Goal: Task Accomplishment & Management: Use online tool/utility

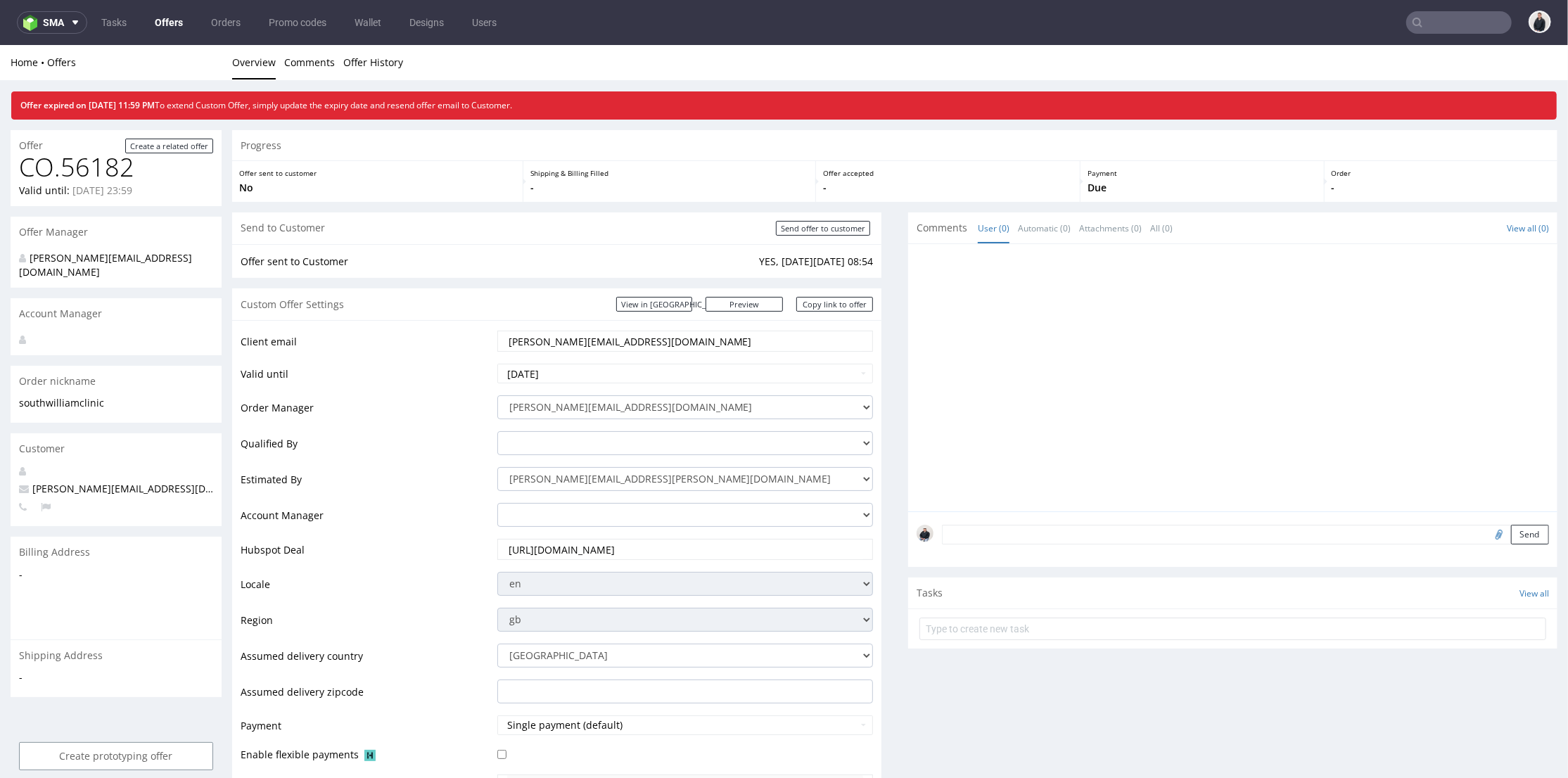
click at [1420, 24] on input "text" at bounding box center [1459, 22] width 105 height 23
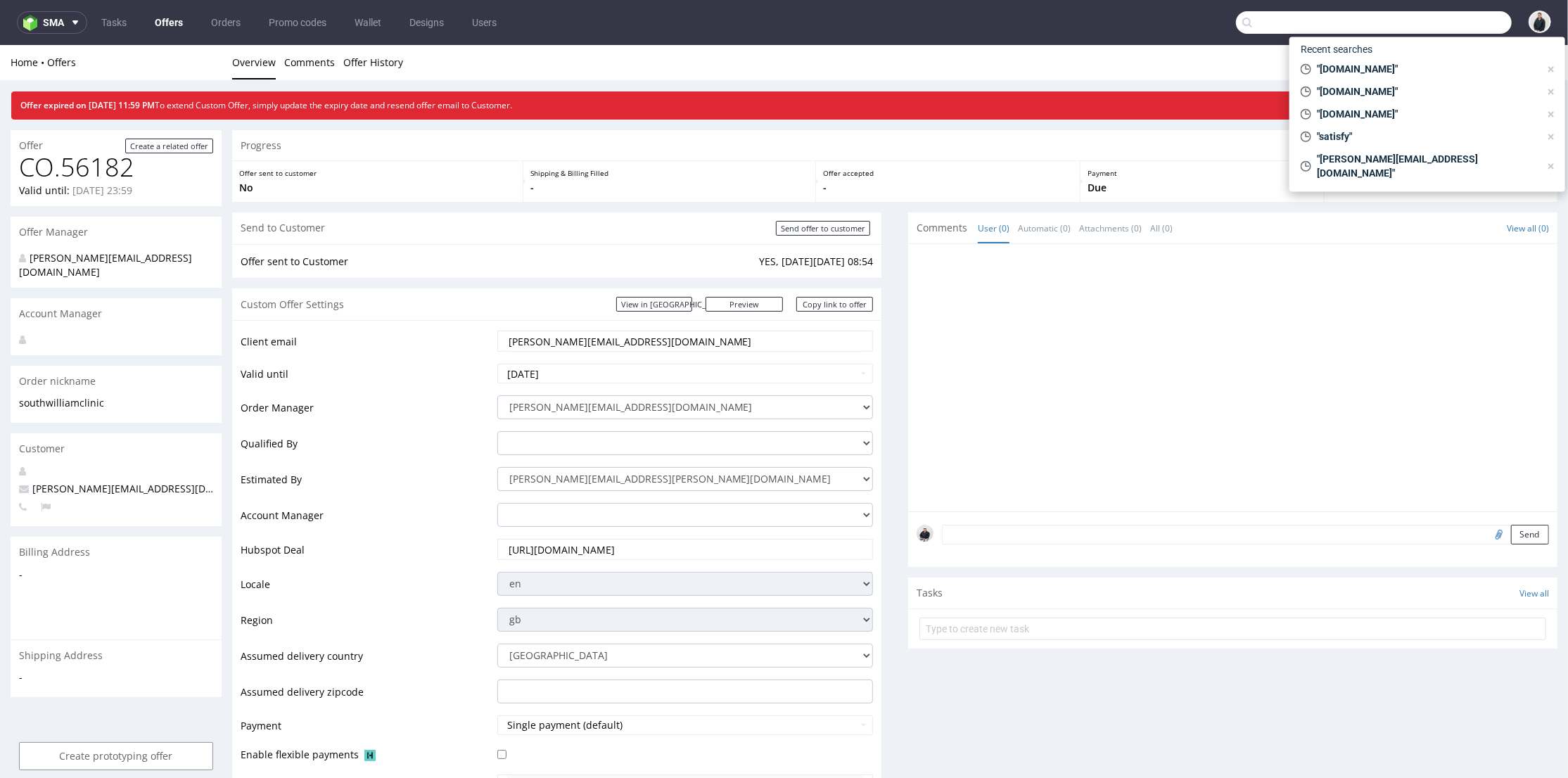
paste input "[DOMAIN_NAME]"
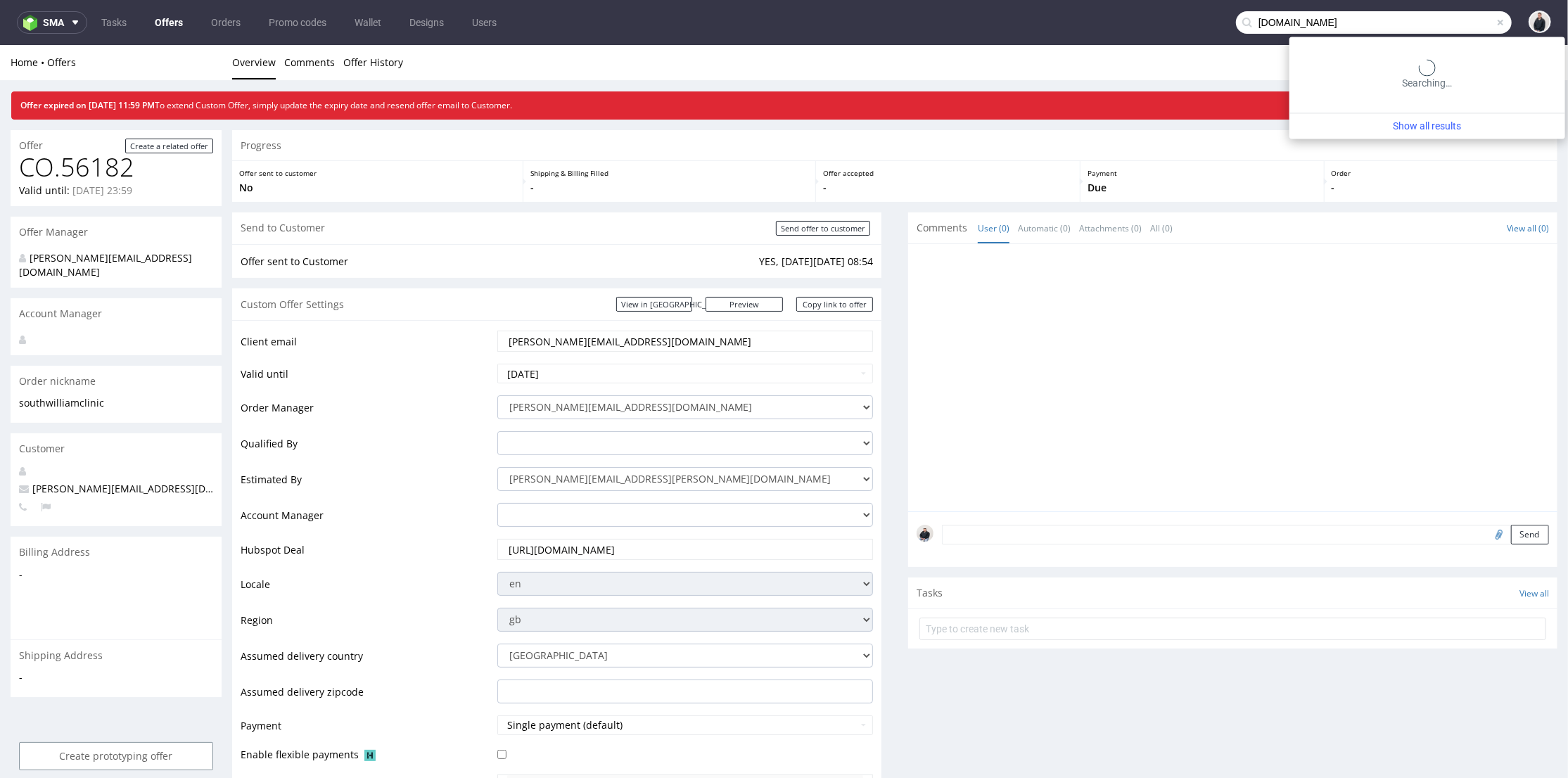
type input "[DOMAIN_NAME]"
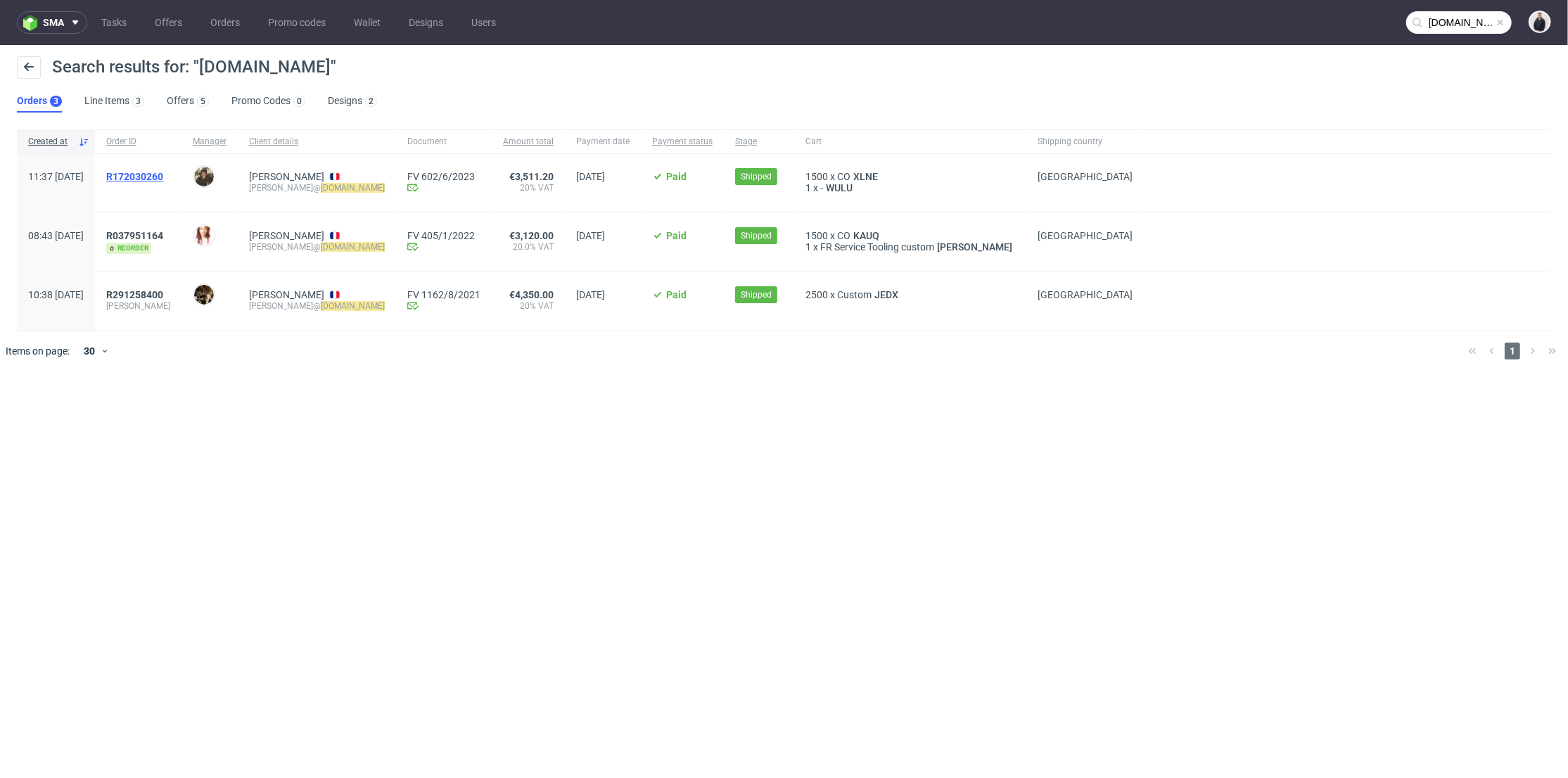
click at [163, 172] on span "R172030260" at bounding box center [134, 177] width 57 height 11
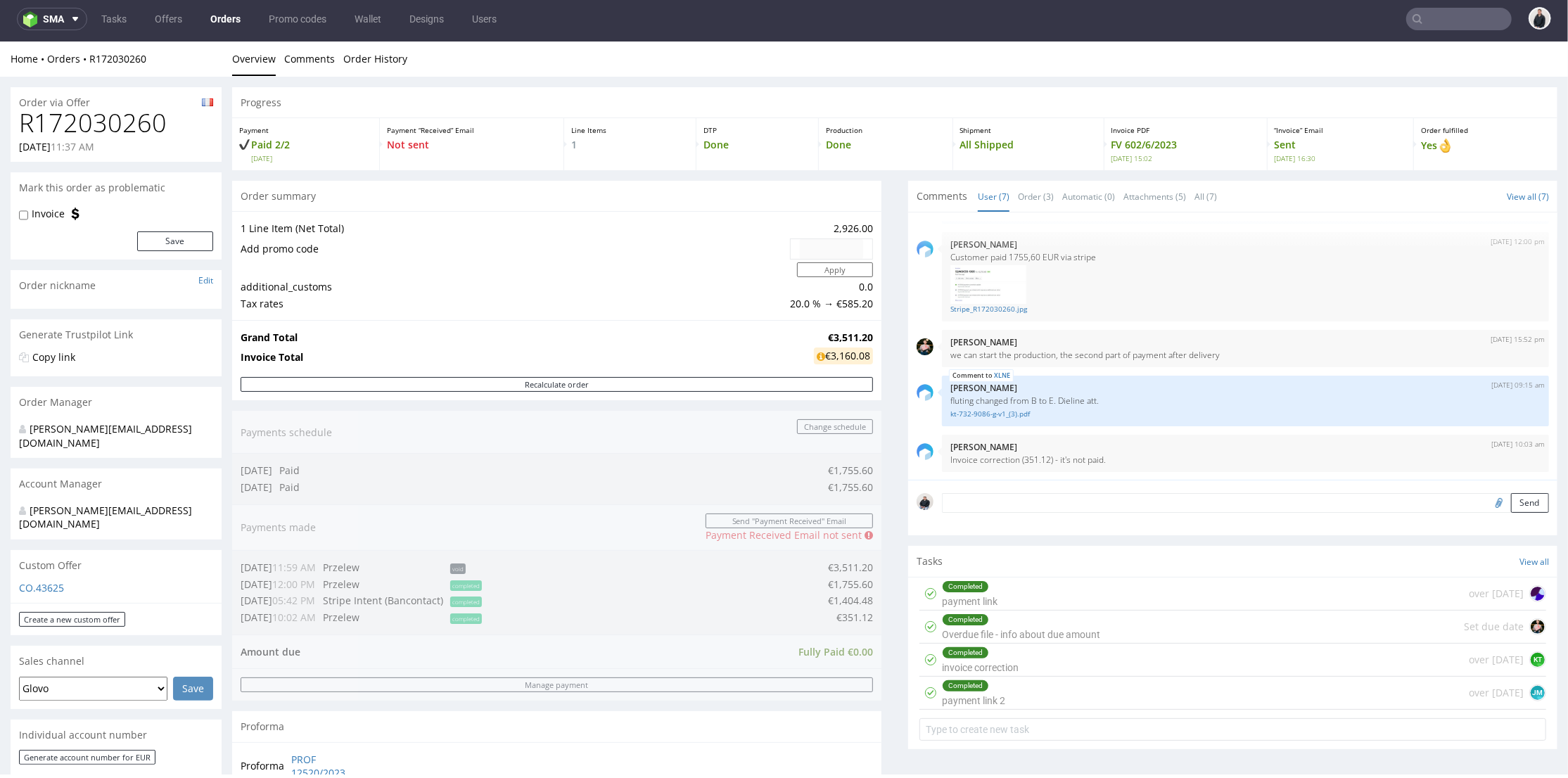
scroll to position [4, 0]
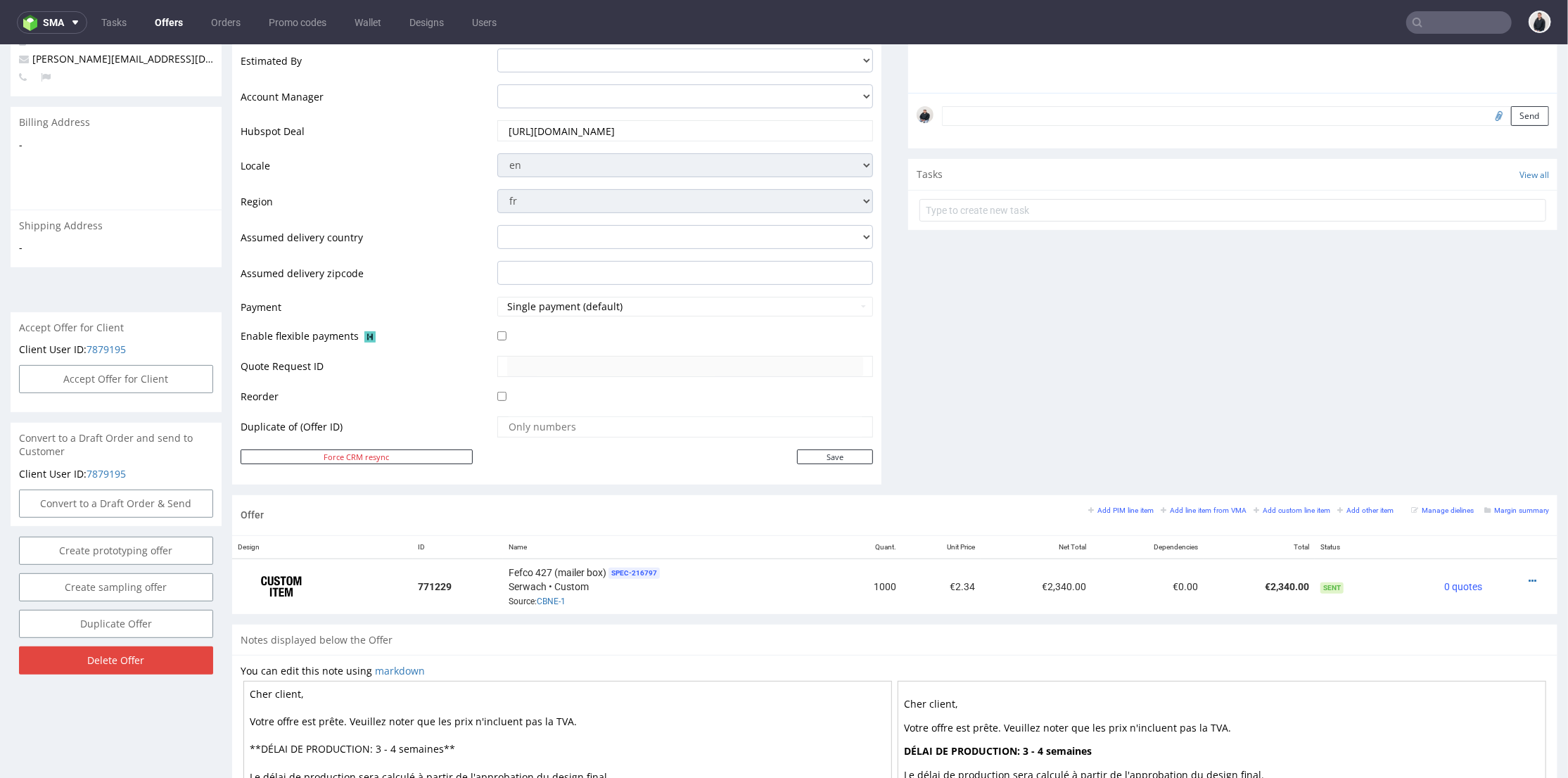
scroll to position [156, 0]
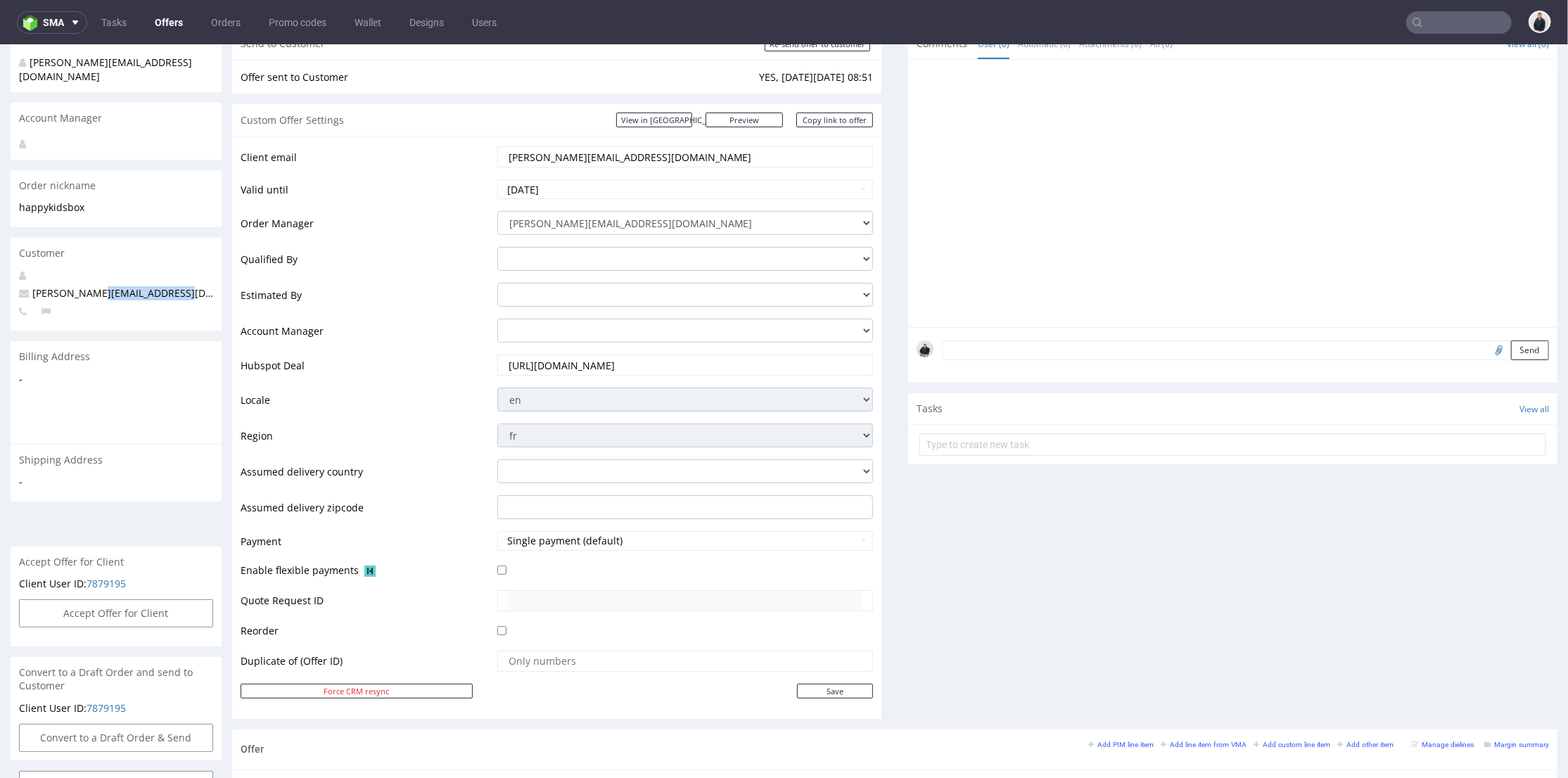
drag, startPoint x: 192, startPoint y: 285, endPoint x: 97, endPoint y: 279, distance: 95.2
click at [97, 285] on p "[PERSON_NAME][EMAIL_ADDRESS][DOMAIN_NAME]" at bounding box center [115, 292] width 194 height 14
copy span "[DOMAIN_NAME]"
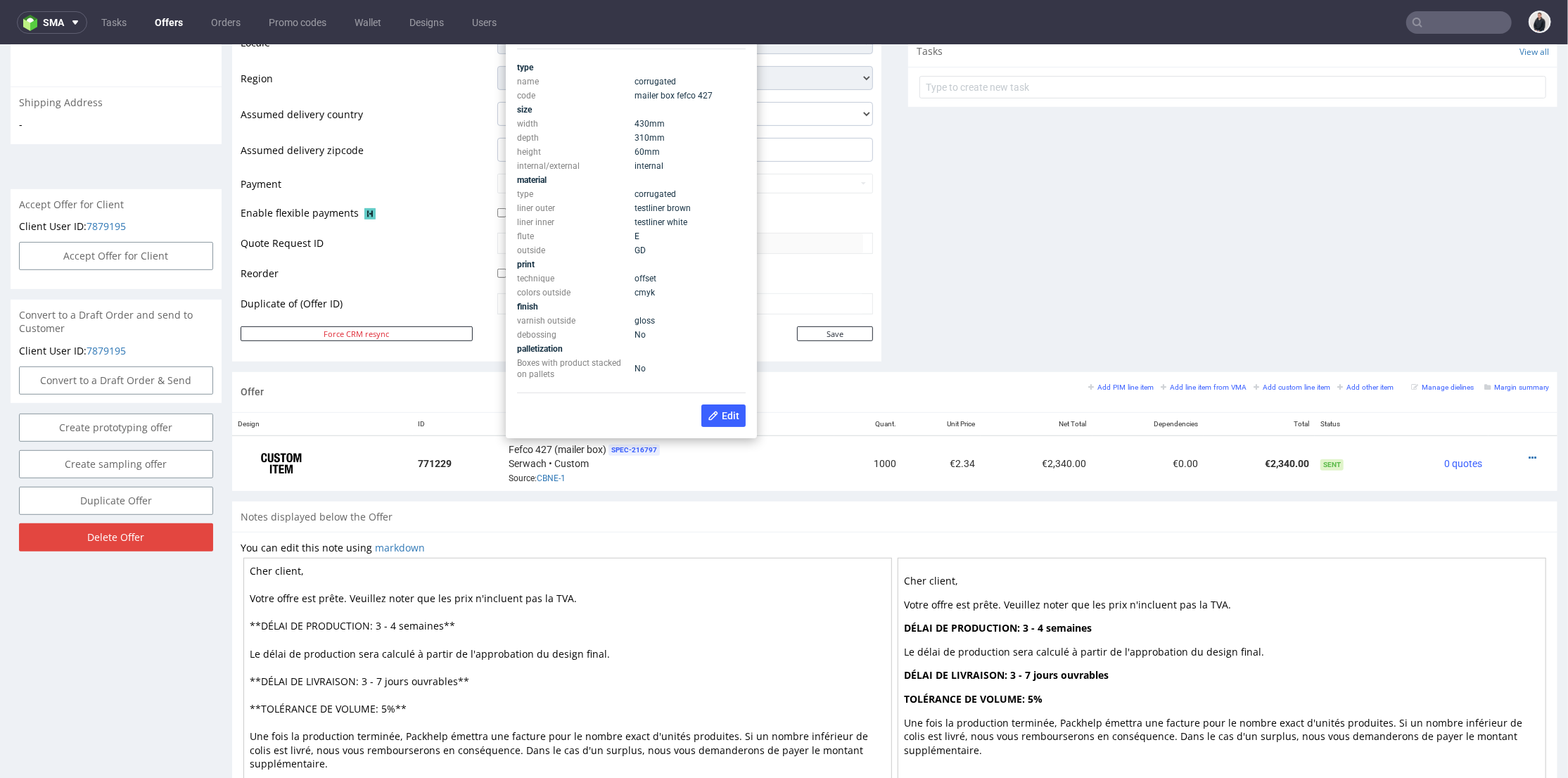
scroll to position [435, 0]
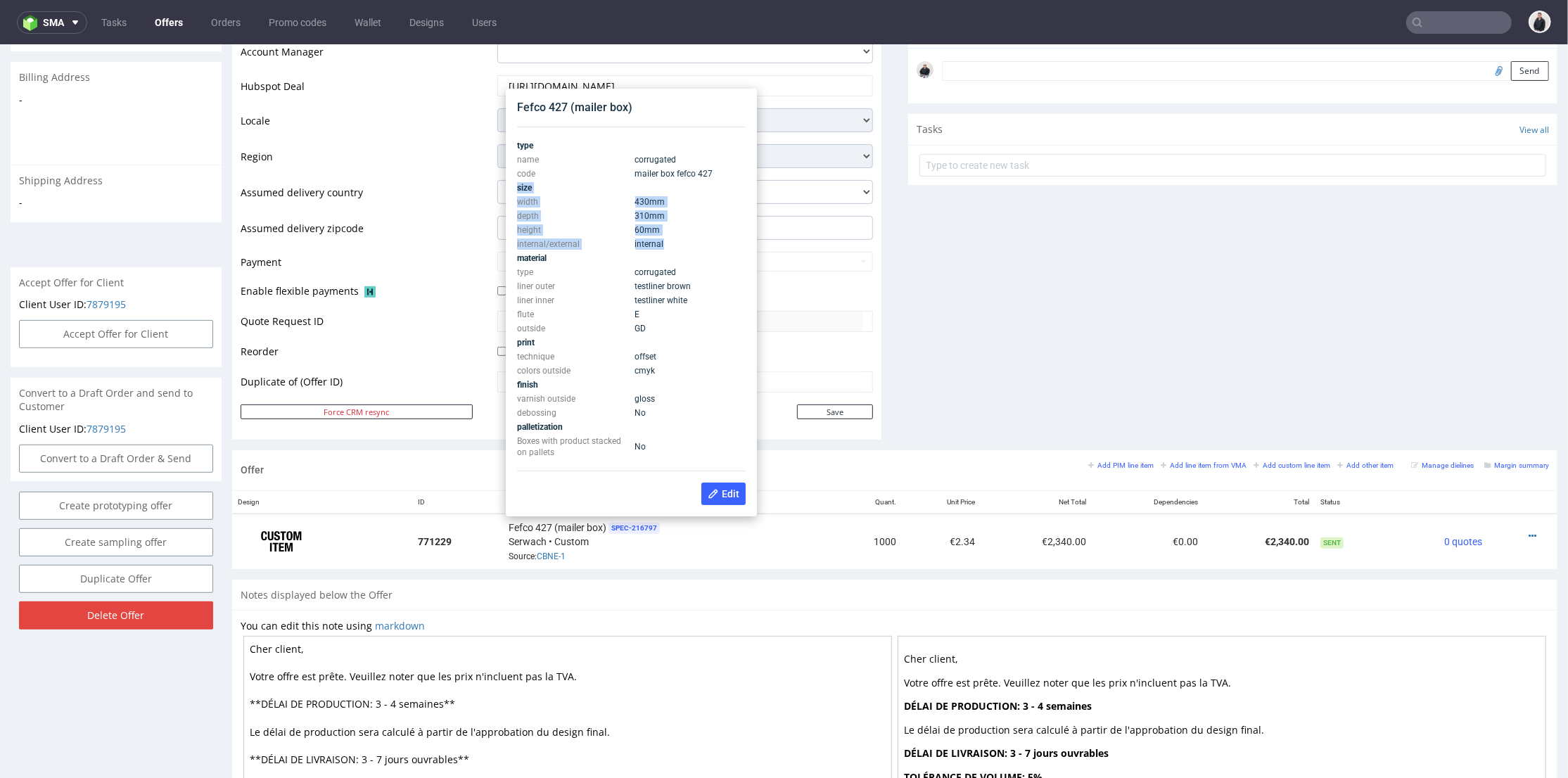
drag, startPoint x: 626, startPoint y: 230, endPoint x: 519, endPoint y: 189, distance: 114.6
click at [519, 189] on tbody "type name corrugated code mailer box fefco 427 size width 430 mm depth 310 mm h…" at bounding box center [631, 298] width 229 height 321
copy tbody "size width 430 mm depth 310 mm height 60 mm internal/external internal"
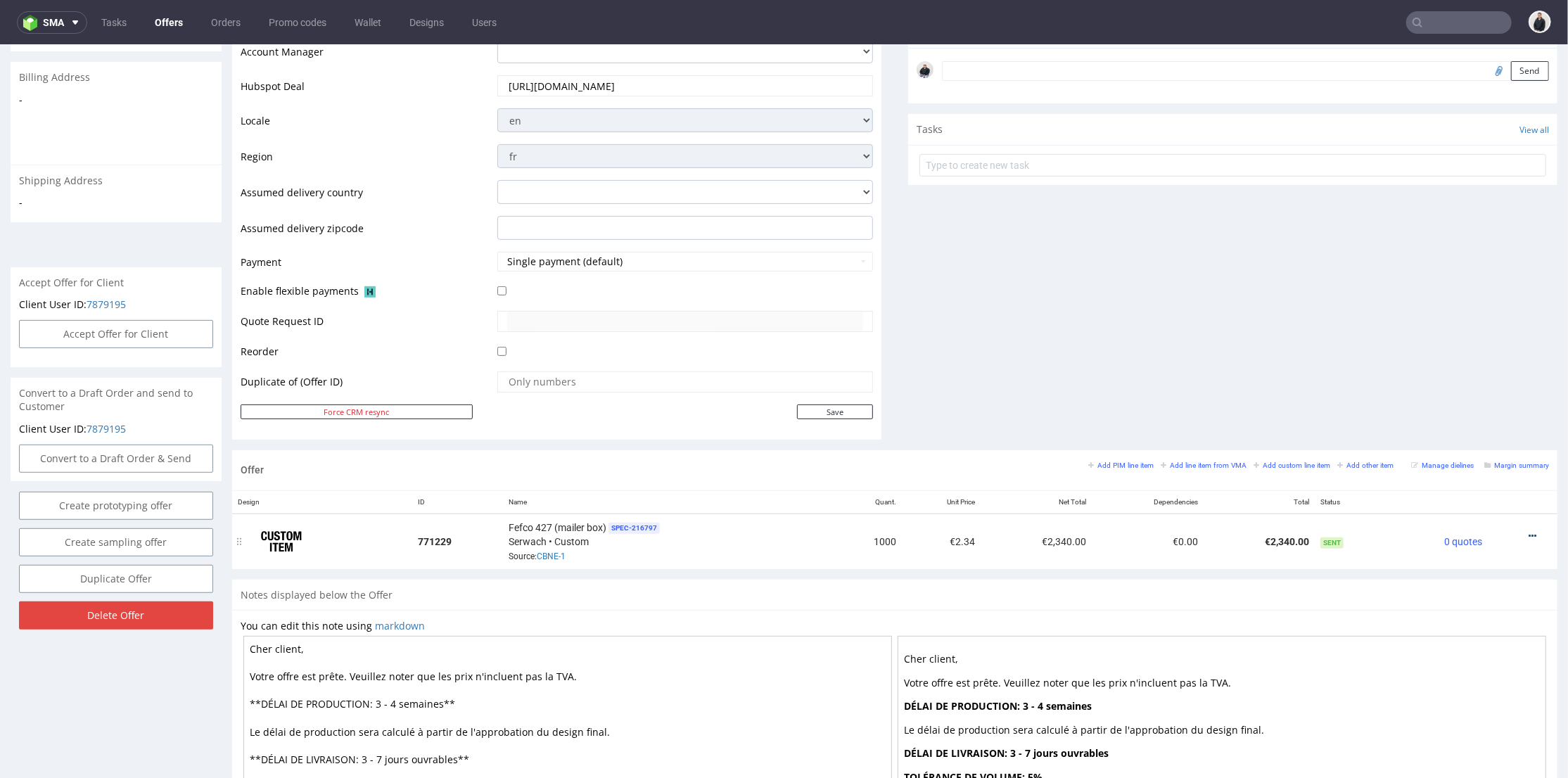
click at [1528, 530] on icon at bounding box center [1532, 535] width 8 height 10
click at [1486, 379] on span "Edit item price" at bounding box center [1469, 380] width 113 height 14
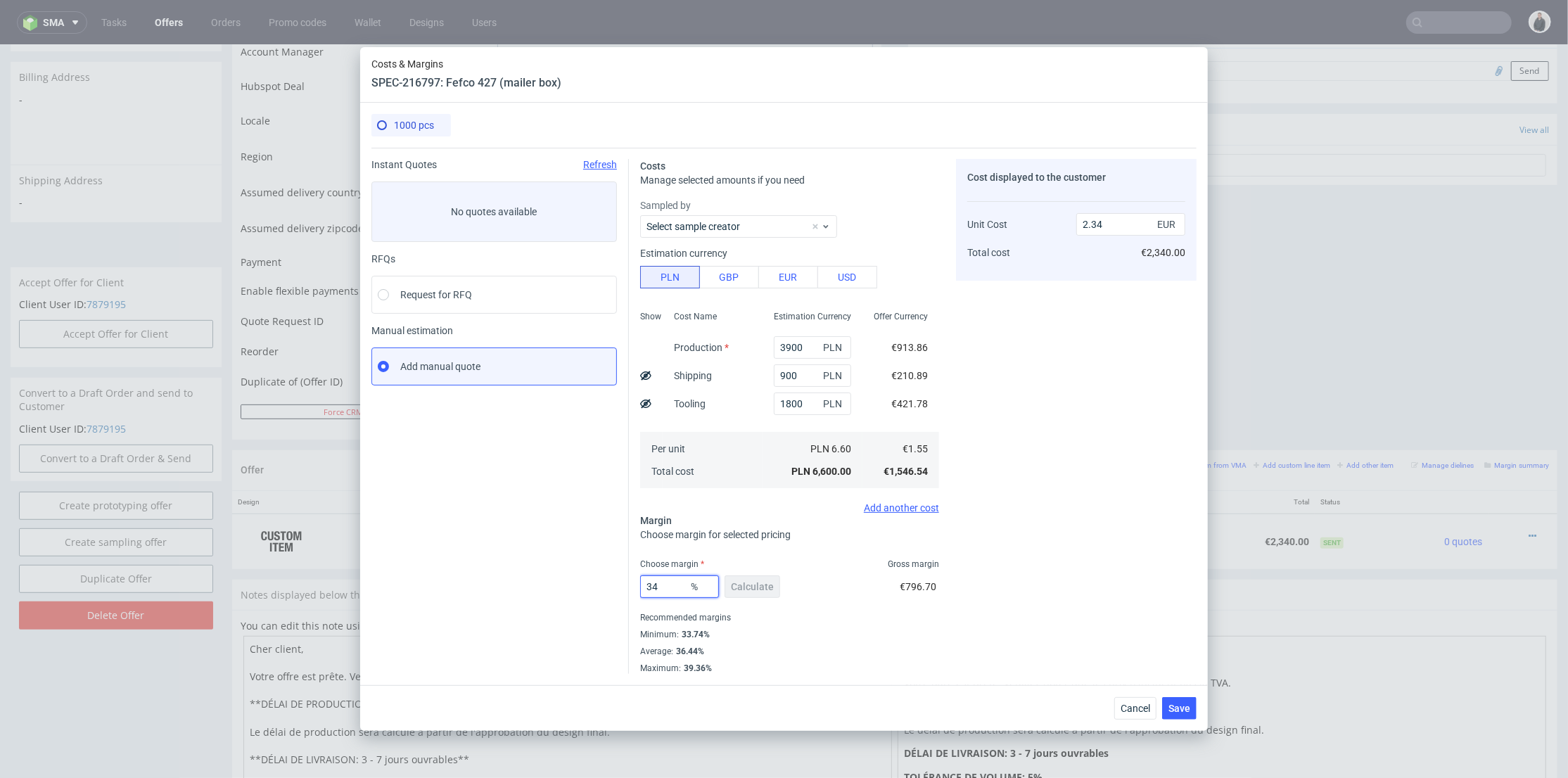
drag, startPoint x: 673, startPoint y: 580, endPoint x: 633, endPoint y: 582, distance: 40.0
click at [629, 582] on div "Costs Manage selected amounts if you need Sampled by Select sample creator Esti…" at bounding box center [912, 411] width 567 height 527
type input "30"
click at [1081, 526] on div "Cost displayed to the customer Unit Cost Total cost 2.34 EUR €2,340.00" at bounding box center [1076, 416] width 240 height 515
type input "2.21"
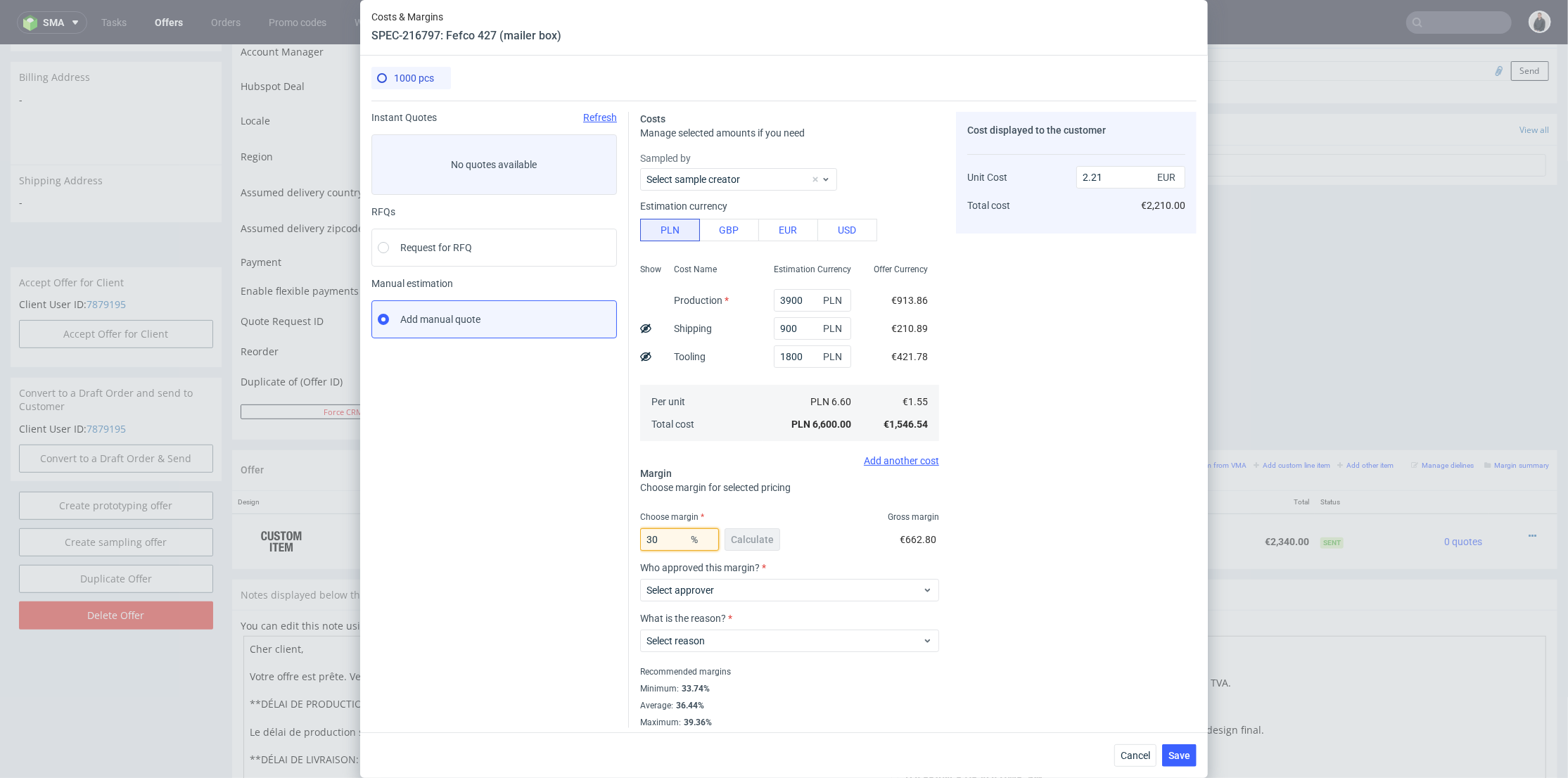
click at [606, 539] on div "Instant Quotes Refresh No quotes available RFQs Request for RFQ Manual estimati…" at bounding box center [784, 414] width 825 height 628
type input "34"
click at [1062, 450] on div "Cost displayed to the customer Unit Cost Total cost 2.21 EUR €2,210.00" at bounding box center [1076, 420] width 240 height 616
type input "2.34"
